Goal: Task Accomplishment & Management: Manage account settings

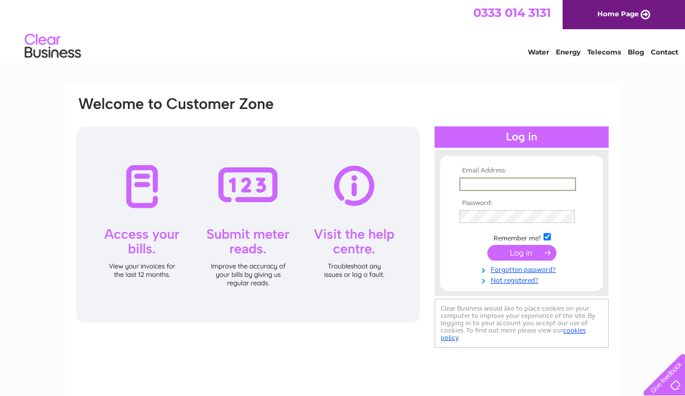
click at [566, 181] on input "text" at bounding box center [518, 184] width 117 height 13
type input "[EMAIL_ADDRESS][DOMAIN_NAME]"
click at [525, 255] on input "submit" at bounding box center [522, 253] width 69 height 16
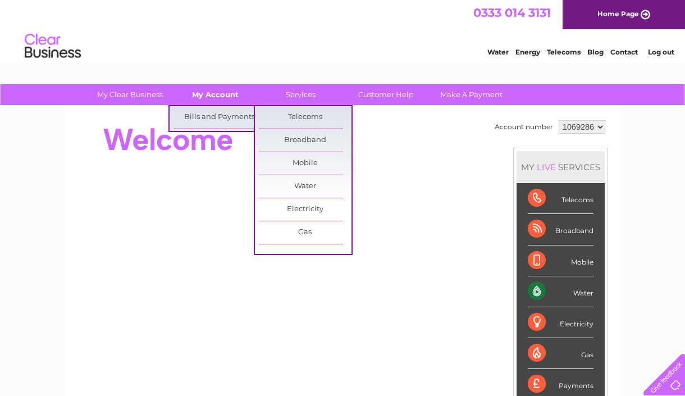
click at [232, 90] on link "My Account" at bounding box center [215, 94] width 93 height 21
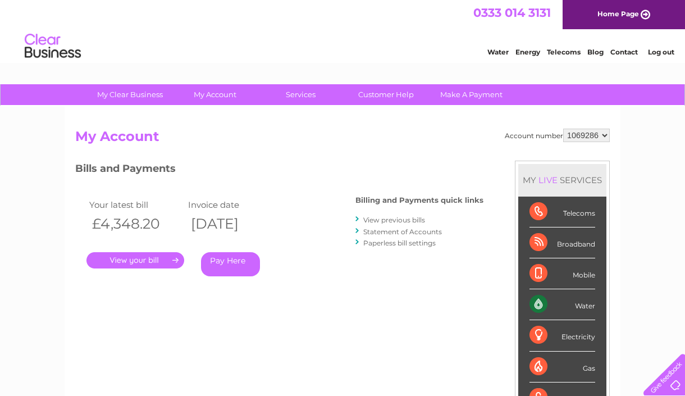
click at [153, 254] on link "." at bounding box center [136, 260] width 98 height 16
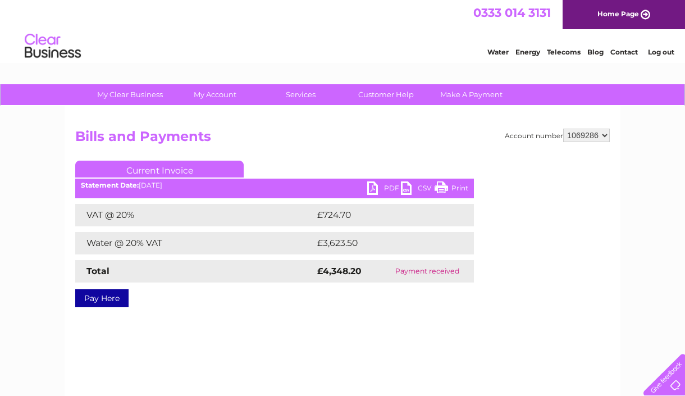
click at [389, 184] on link "PDF" at bounding box center [384, 189] width 34 height 16
